Goal: Transaction & Acquisition: Subscribe to service/newsletter

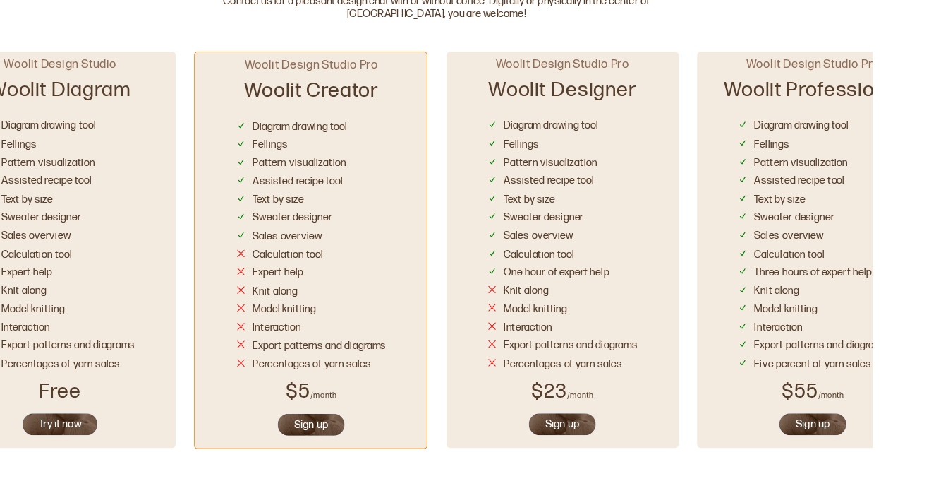
scroll to position [1082, 0]
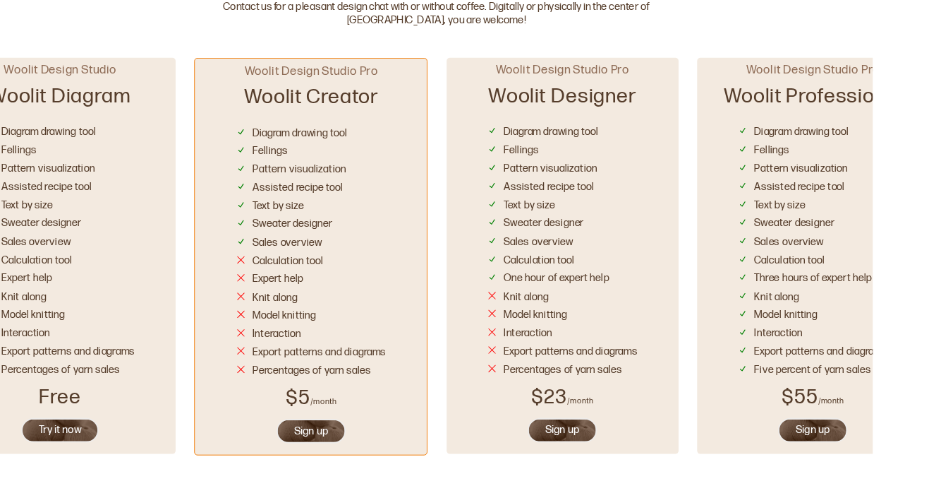
click at [197, 448] on div "Woolit Design Studio Woolit Diagram Diagram drawing tool Fellings Pattern visua…" at bounding box center [464, 263] width 989 height 461
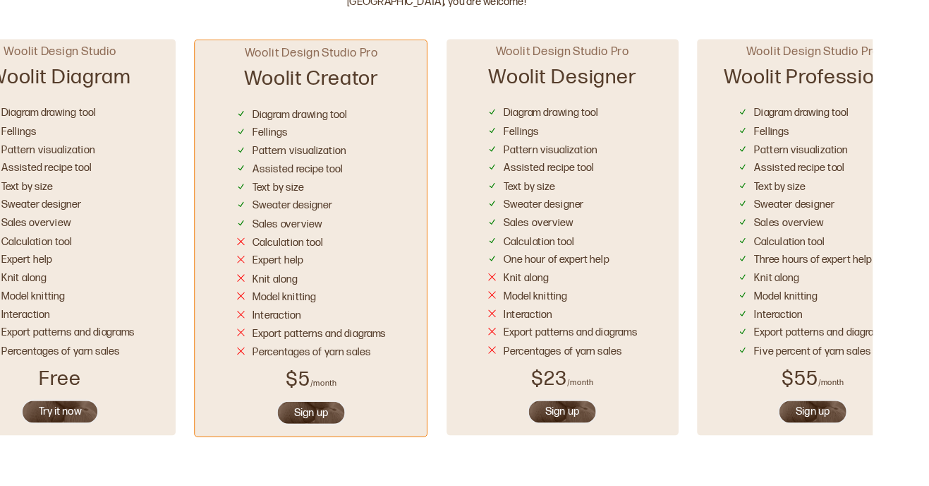
scroll to position [1103, 0]
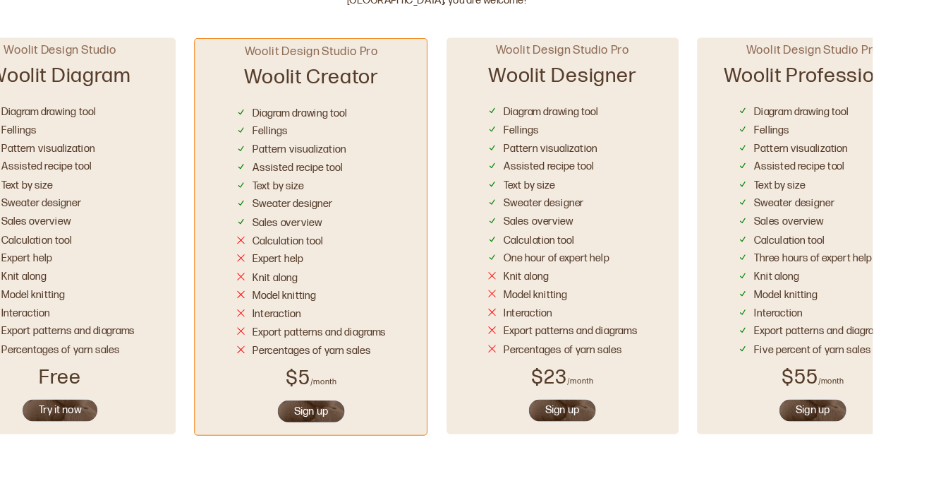
click at [78, 437] on button "Try it now" at bounding box center [64, 436] width 83 height 26
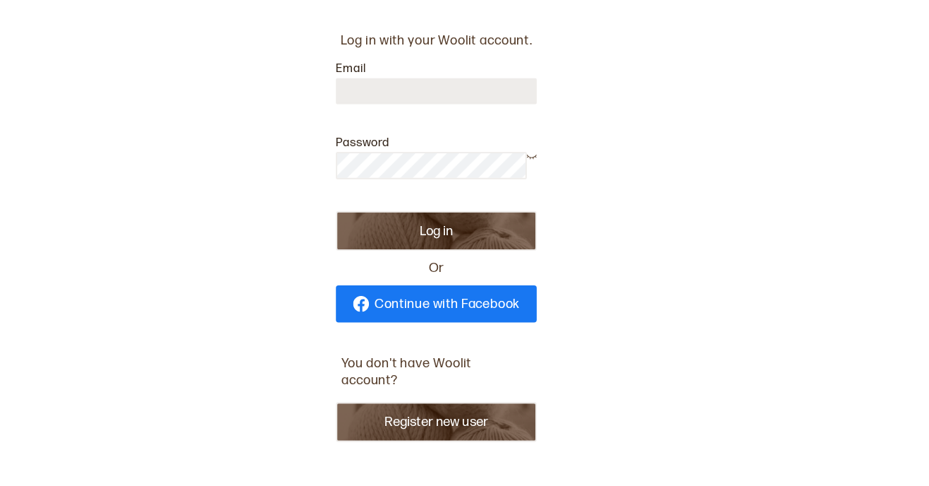
scroll to position [23, 0]
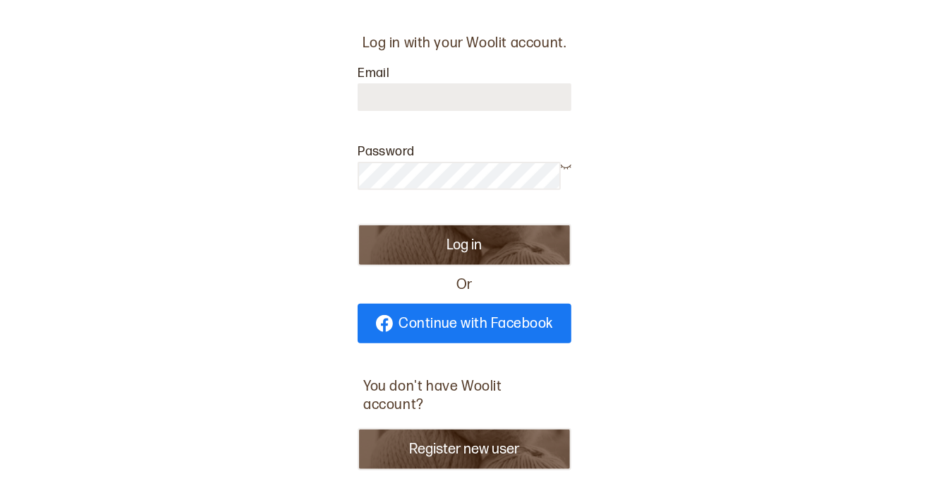
click at [420, 428] on button "Register new user" at bounding box center [465, 449] width 214 height 42
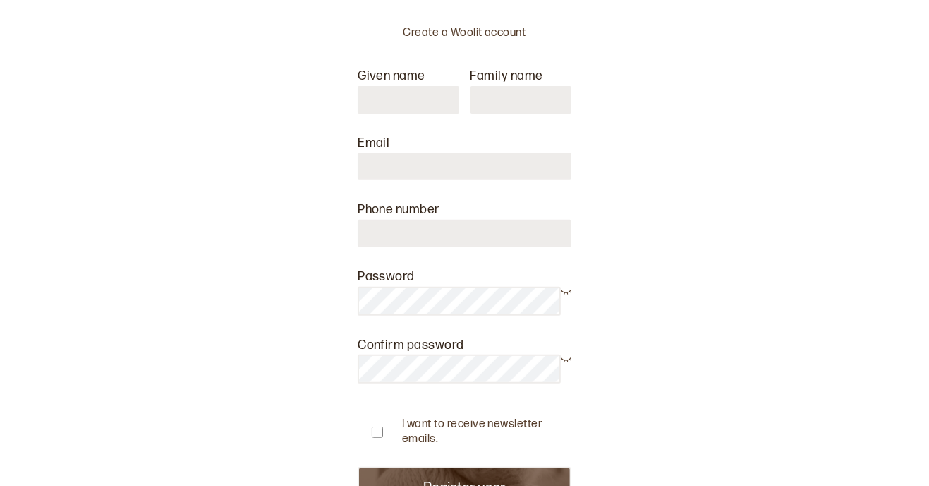
scroll to position [8, 0]
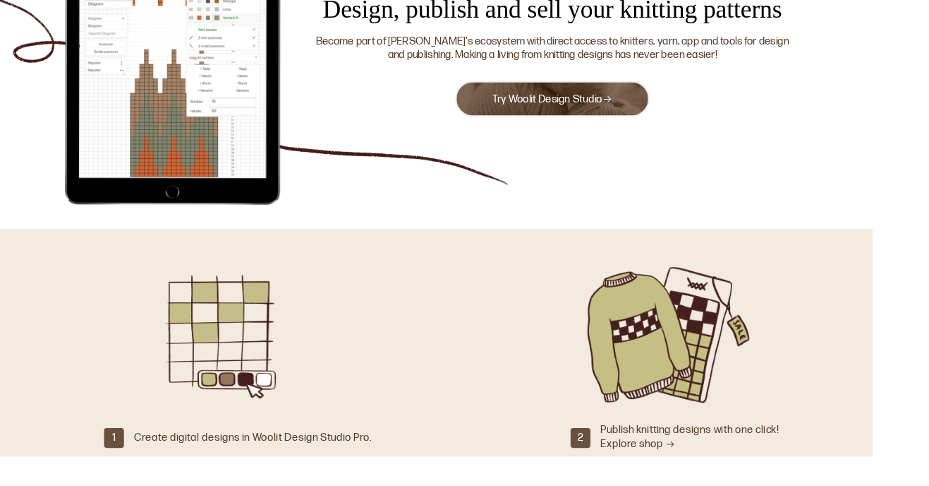
scroll to position [169, 0]
